Goal: Find specific page/section: Find specific page/section

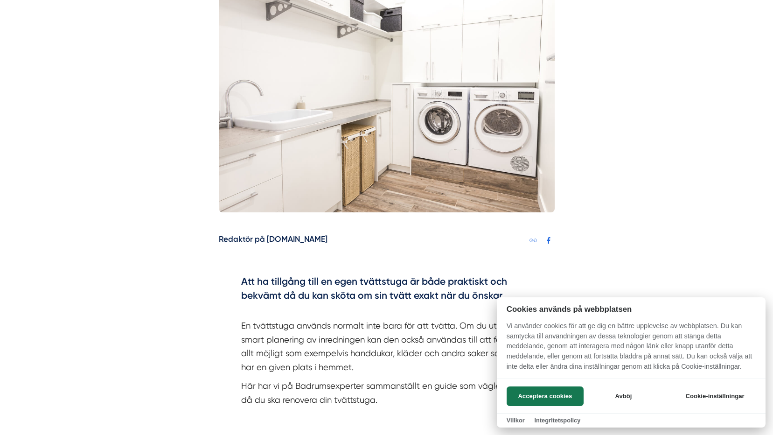
scroll to position [420, 0]
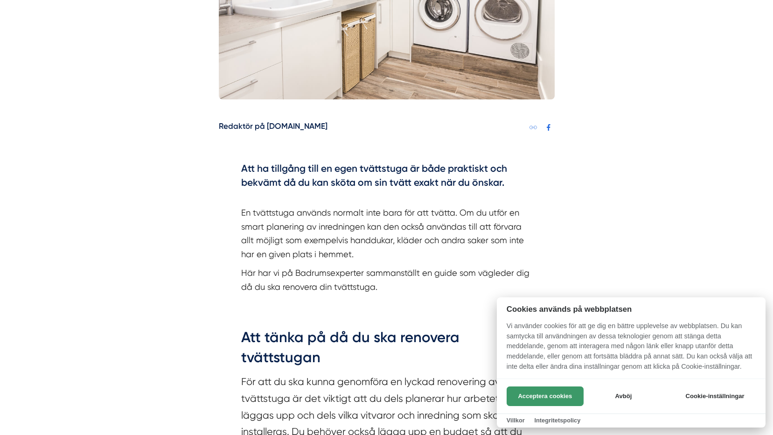
click at [562, 398] on button "Acceptera cookies" at bounding box center [545, 396] width 77 height 20
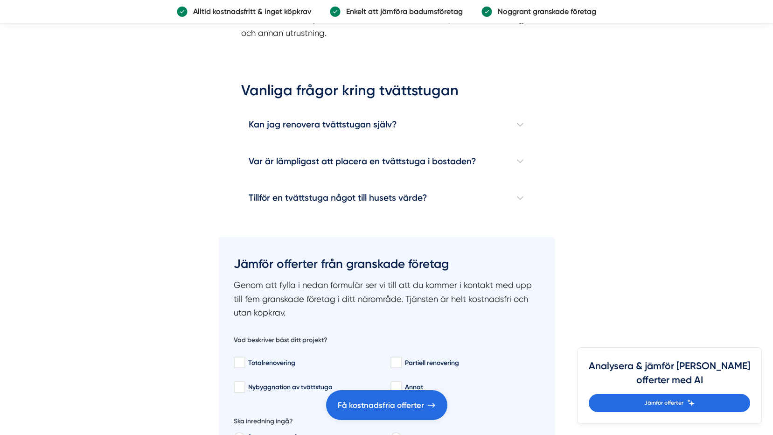
scroll to position [2846, 0]
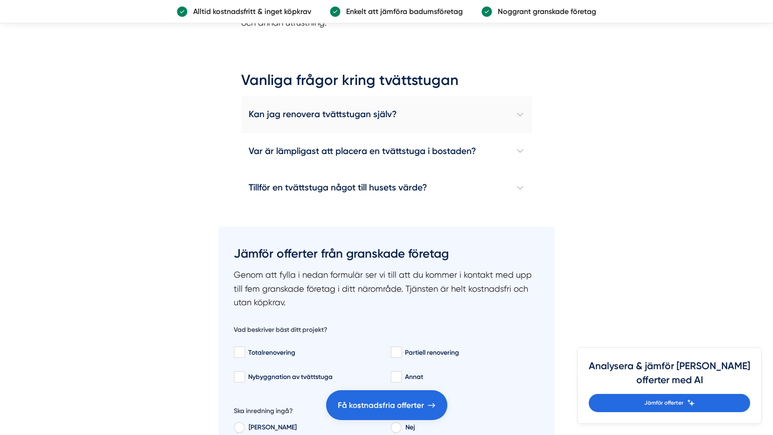
click at [331, 114] on h4 "Kan jag renovera tvättstugan själv?" at bounding box center [386, 114] width 291 height 36
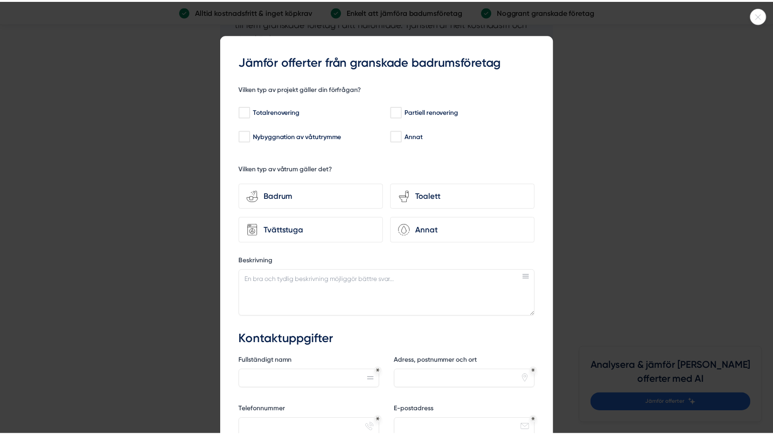
scroll to position [3220, 0]
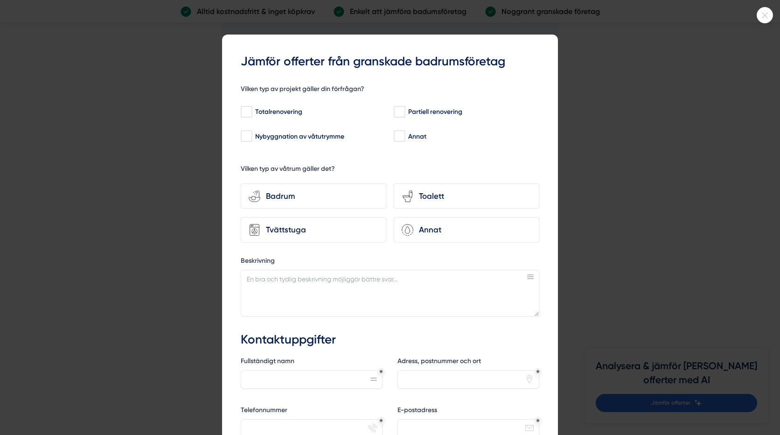
click at [766, 16] on icon at bounding box center [764, 16] width 15 height 6
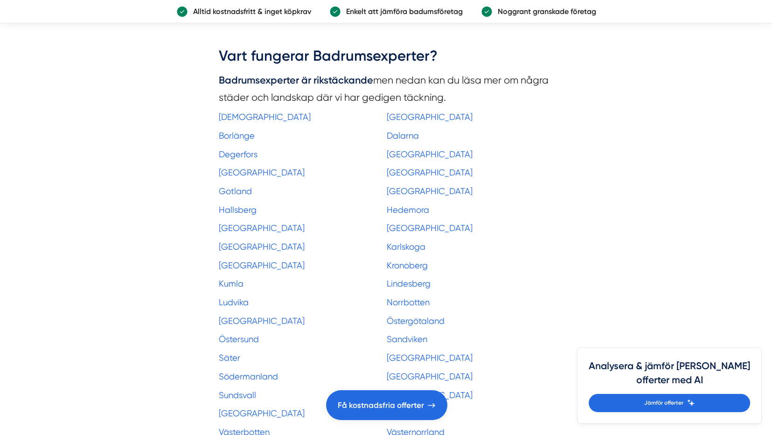
scroll to position [4106, 0]
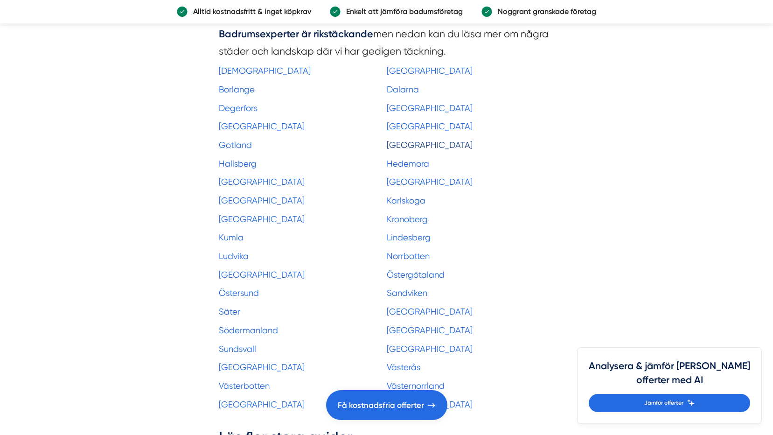
click at [428, 147] on link "[GEOGRAPHIC_DATA]" at bounding box center [430, 145] width 86 height 10
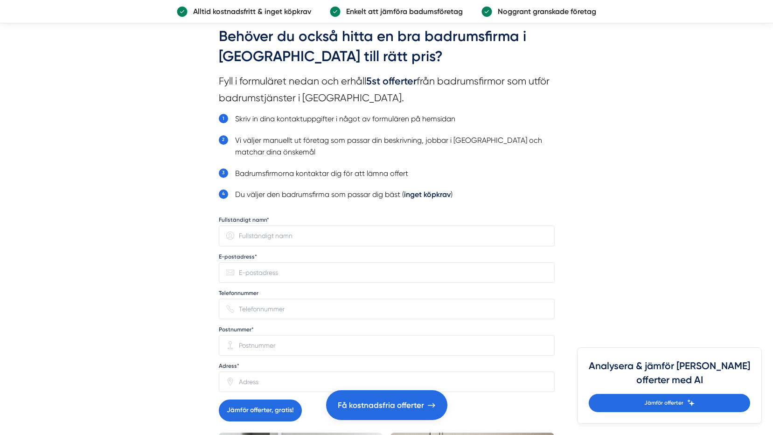
scroll to position [3173, 0]
